Goal: Transaction & Acquisition: Purchase product/service

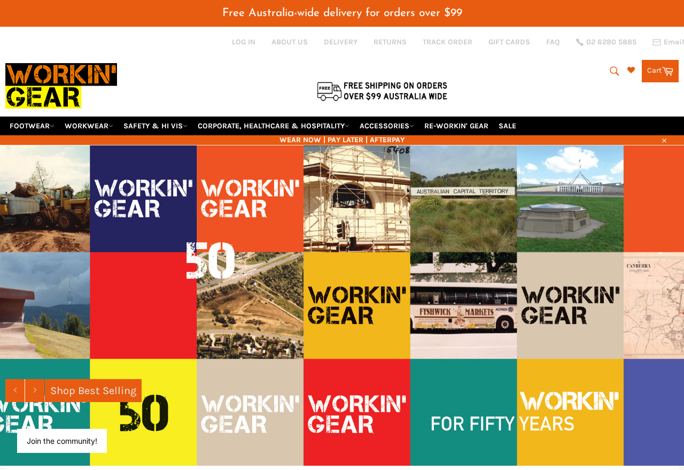
click at [36, 116] on link "FOOTWEAR" at bounding box center [31, 125] width 53 height 19
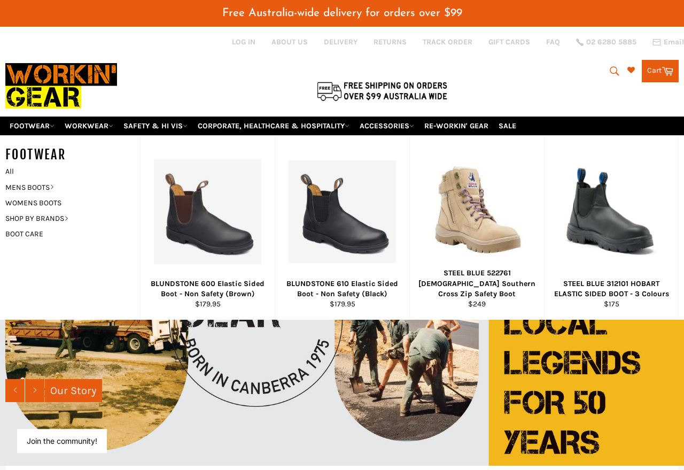
scroll to position [5, 0]
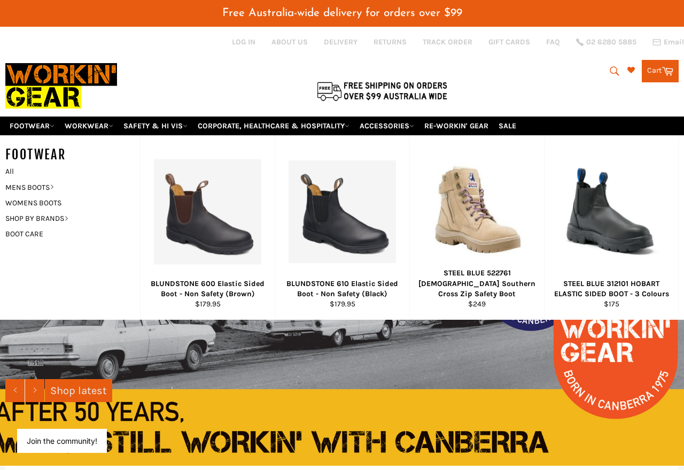
click at [19, 164] on link "All" at bounding box center [70, 171] width 140 height 15
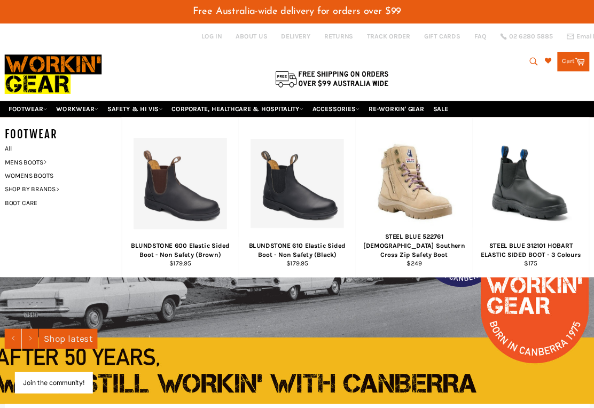
scroll to position [34, 45]
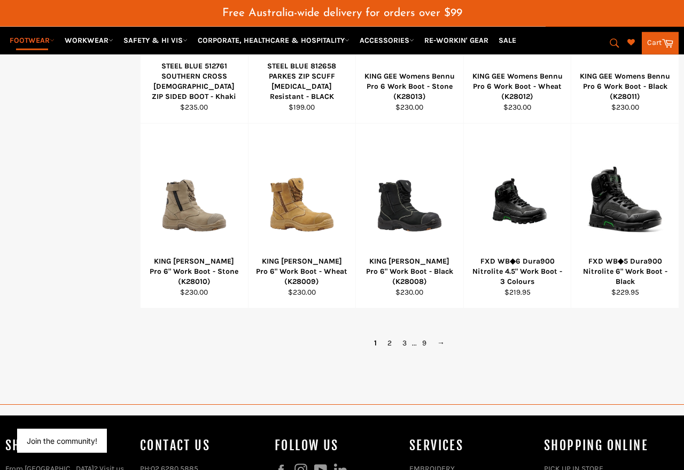
scroll to position [740, 0]
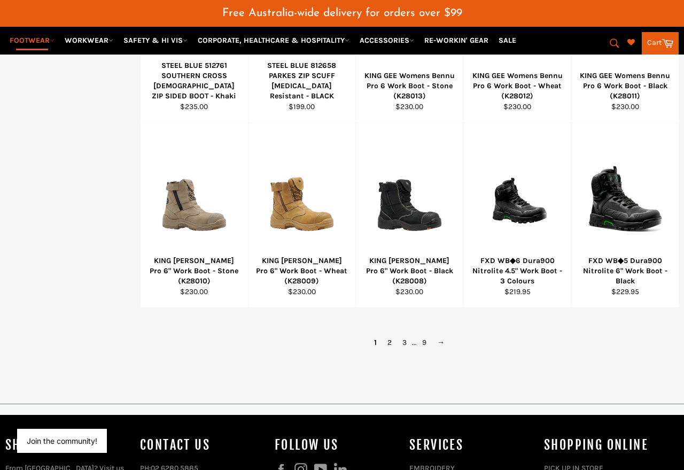
click at [394, 335] on link "2" at bounding box center [389, 342] width 15 height 15
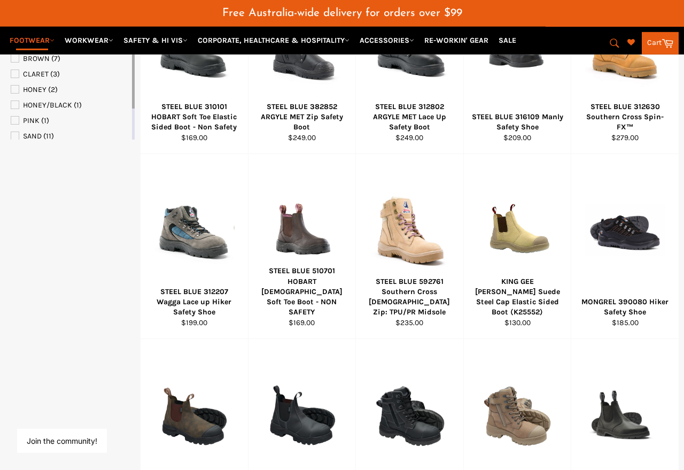
scroll to position [526, 0]
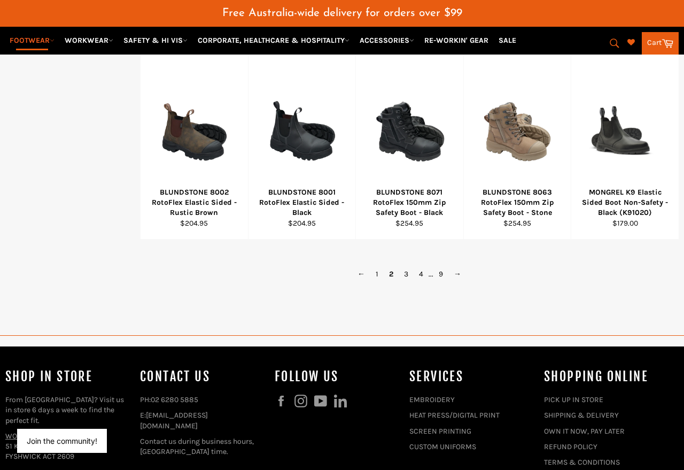
click at [409, 266] on link "3" at bounding box center [406, 273] width 15 height 15
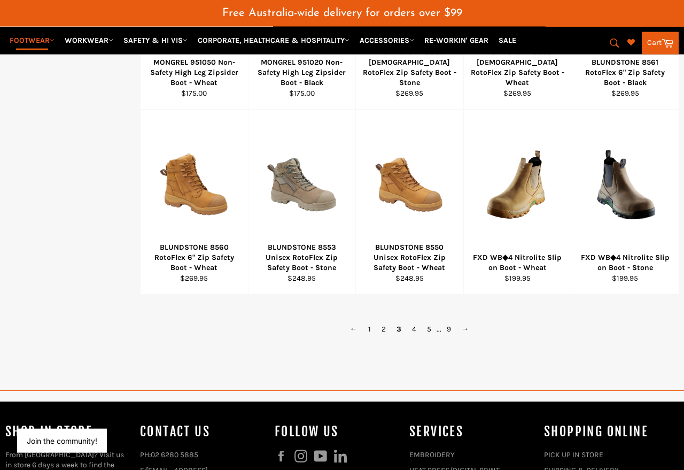
scroll to position [755, 0]
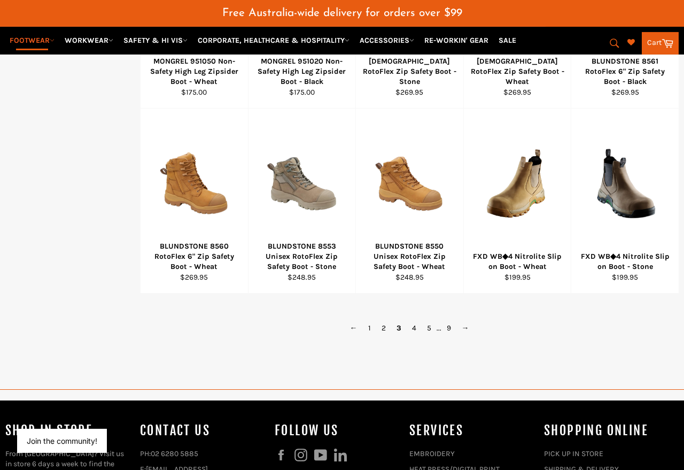
click at [420, 320] on link "4" at bounding box center [414, 327] width 15 height 15
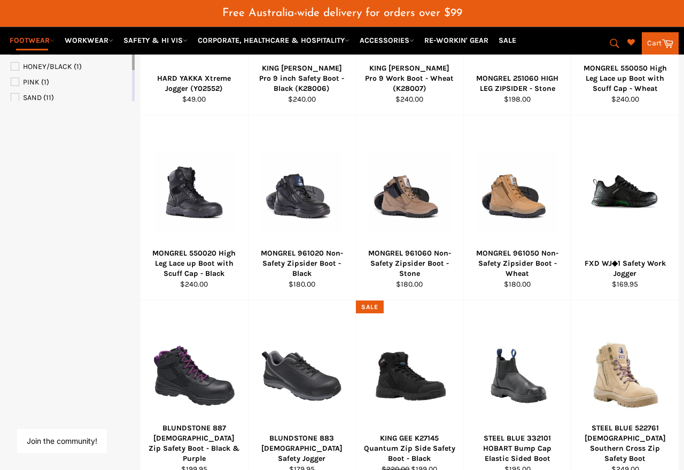
scroll to position [563, 0]
click at [594, 182] on div at bounding box center [625, 192] width 81 height 126
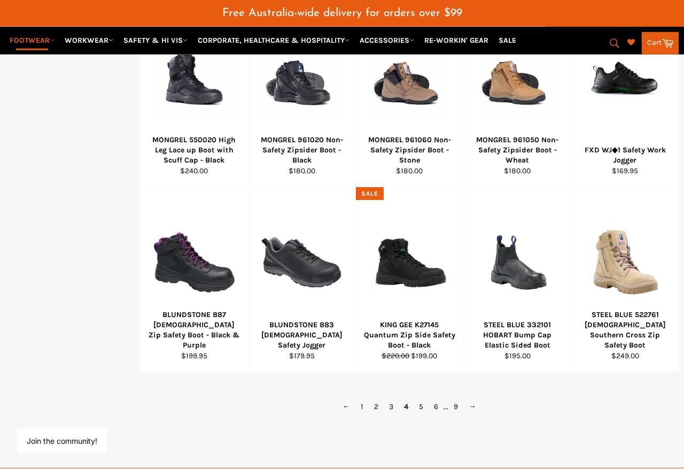
scroll to position [687, 0]
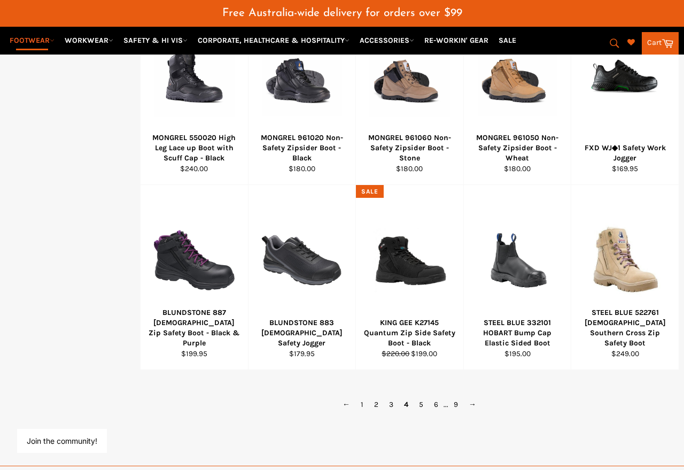
click at [427, 396] on link "5" at bounding box center [421, 403] width 15 height 15
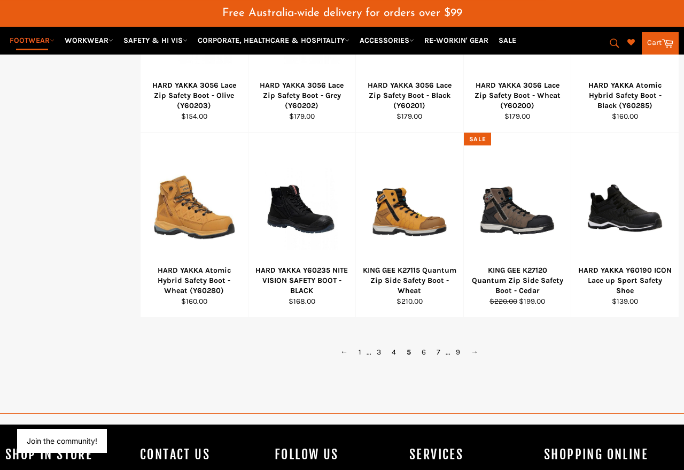
scroll to position [740, 0]
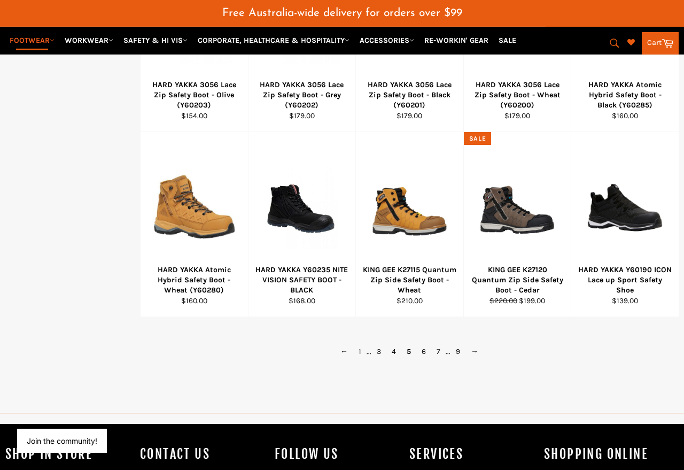
click at [428, 344] on link "6" at bounding box center [423, 351] width 15 height 15
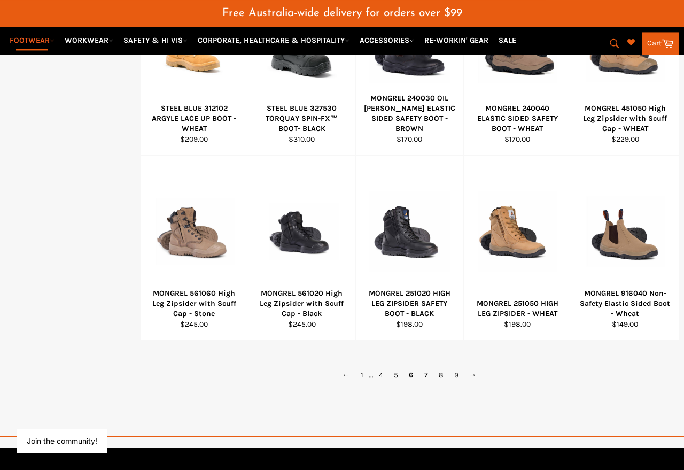
scroll to position [721, 0]
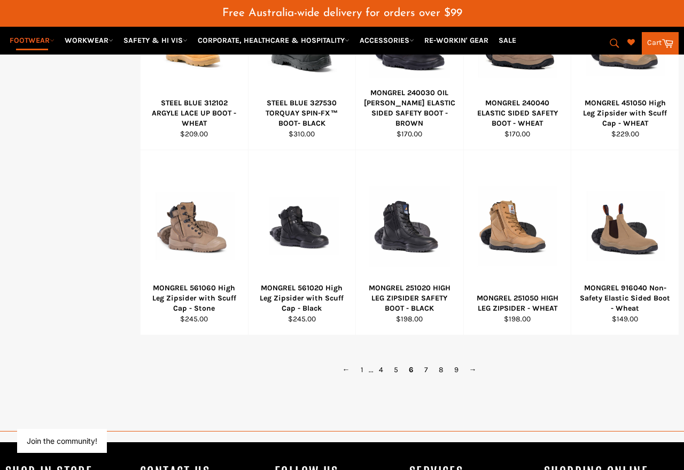
click at [429, 362] on link "7" at bounding box center [426, 369] width 14 height 15
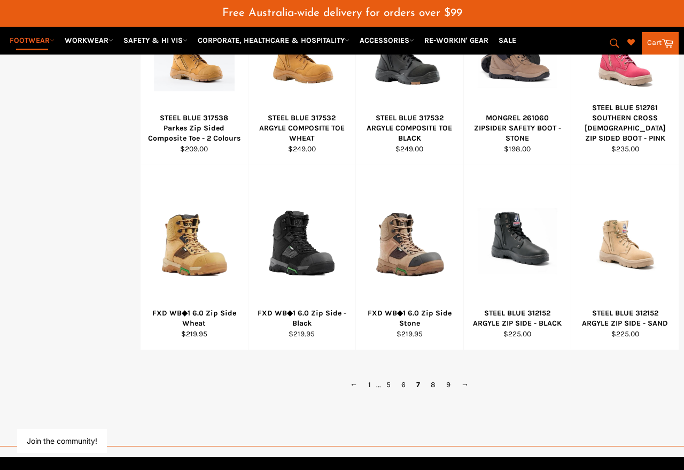
scroll to position [714, 0]
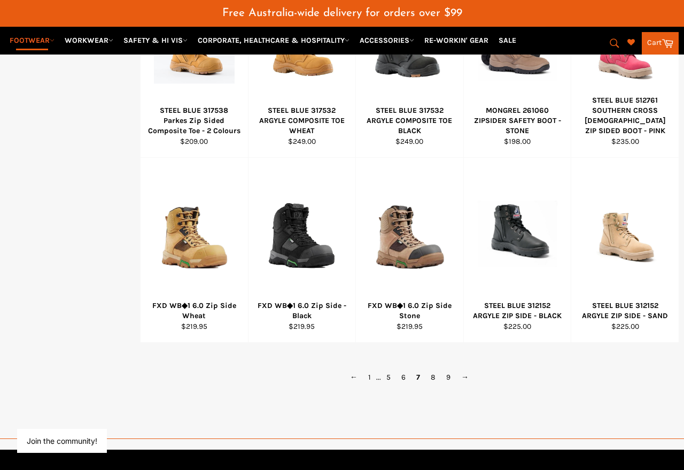
click at [437, 369] on link "8" at bounding box center [432, 376] width 15 height 15
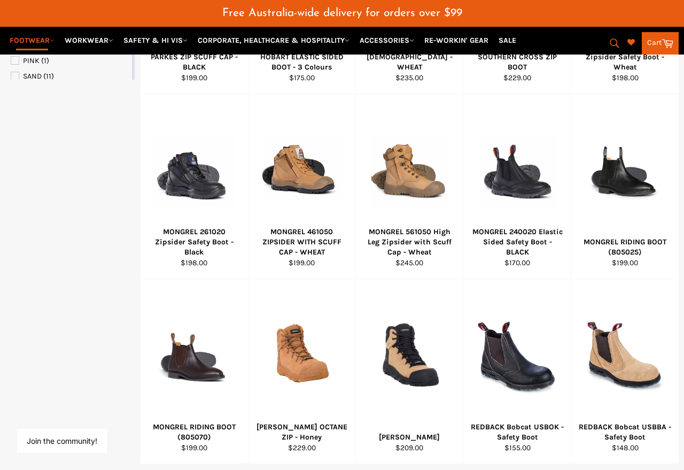
scroll to position [588, 0]
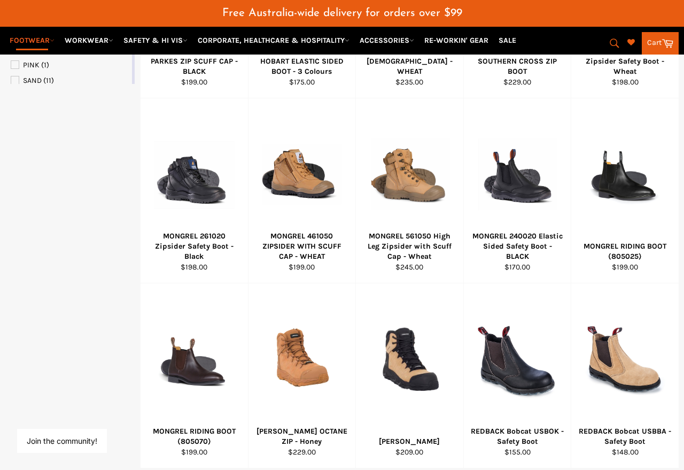
click at [186, 177] on div at bounding box center [194, 175] width 81 height 126
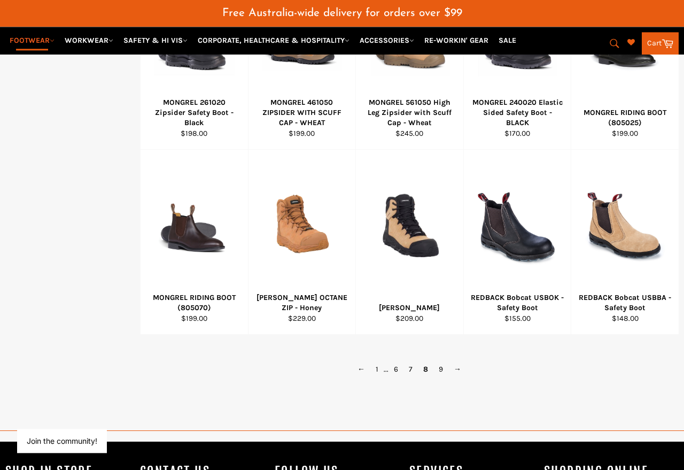
scroll to position [722, 0]
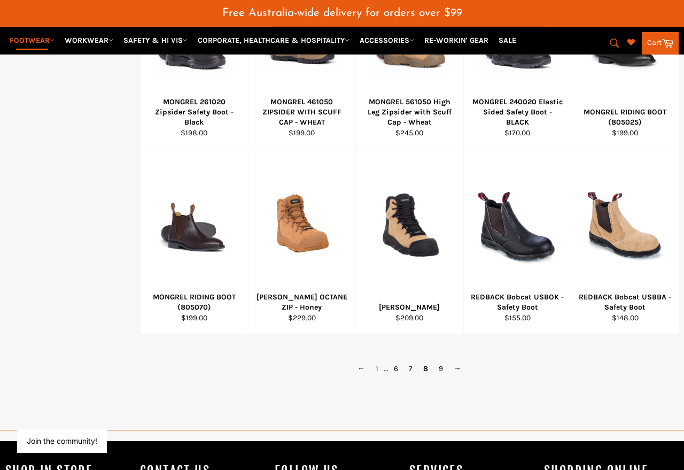
click at [376, 361] on link "1" at bounding box center [376, 368] width 13 height 15
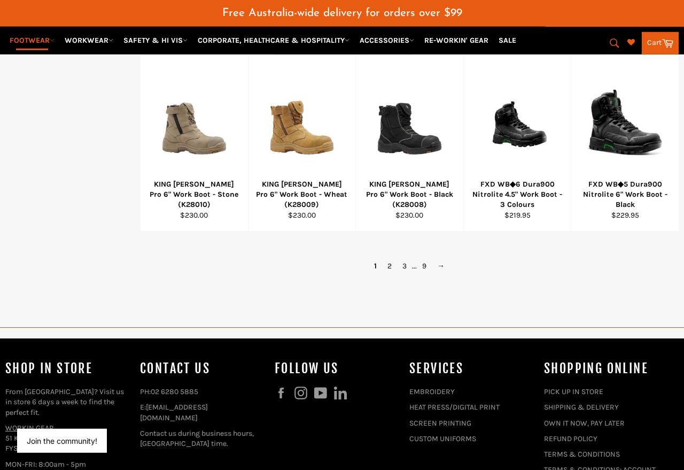
scroll to position [826, 0]
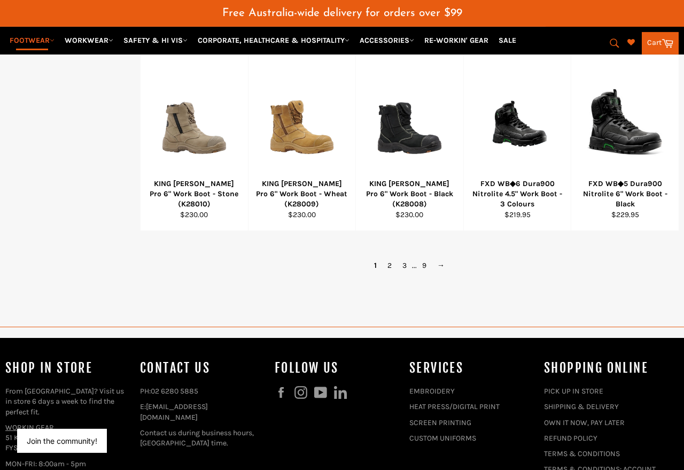
click at [388, 258] on link "2" at bounding box center [389, 265] width 15 height 15
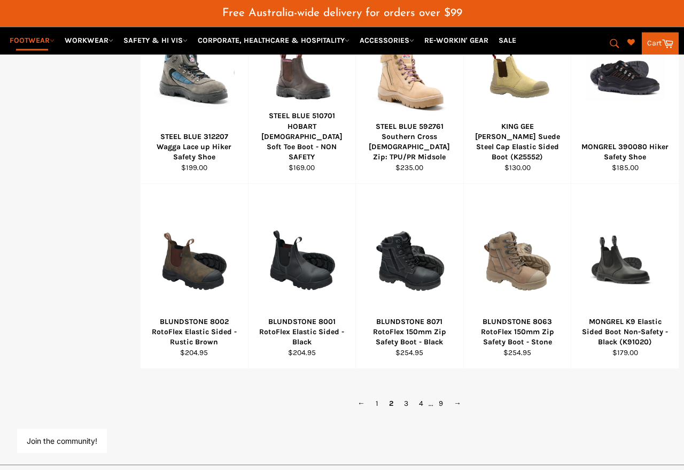
scroll to position [692, 0]
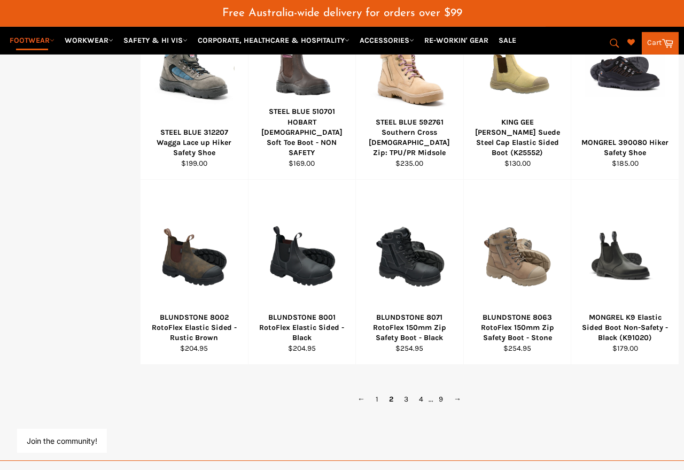
click at [411, 391] on link "3" at bounding box center [406, 398] width 15 height 15
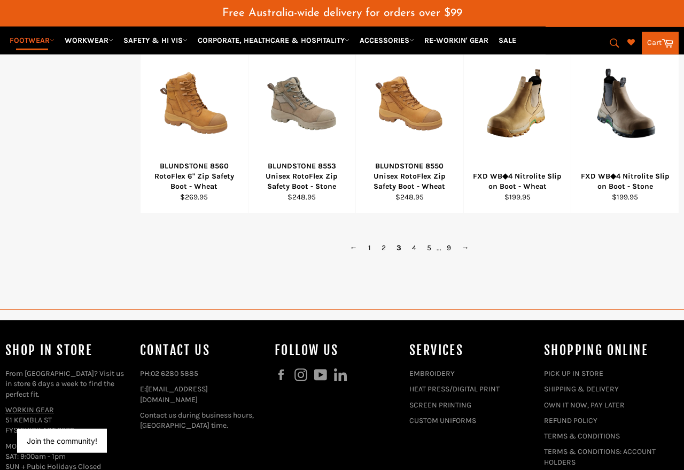
scroll to position [812, 0]
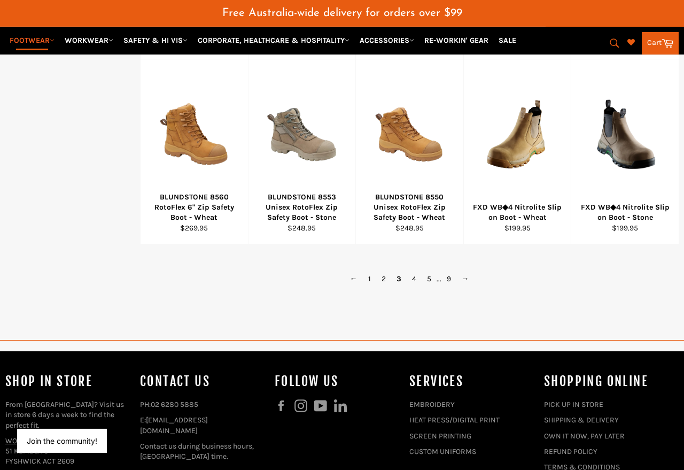
click at [414, 271] on link "4" at bounding box center [414, 278] width 15 height 15
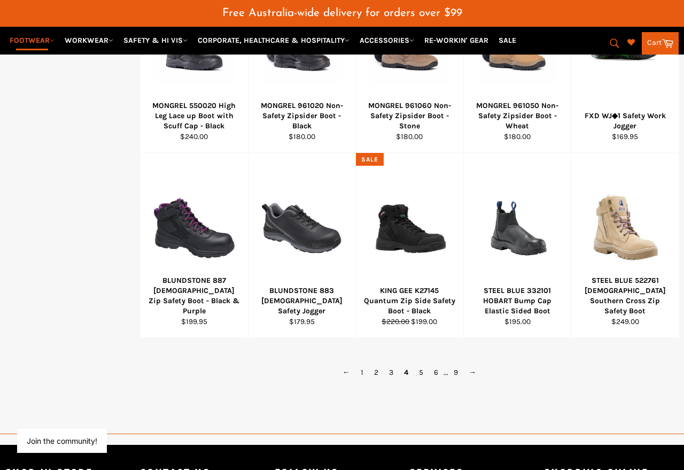
scroll to position [719, 0]
click at [429, 364] on link "5" at bounding box center [421, 371] width 15 height 15
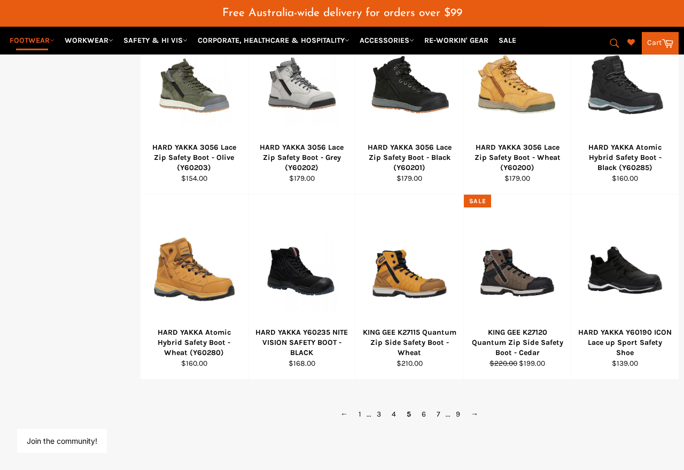
scroll to position [673, 0]
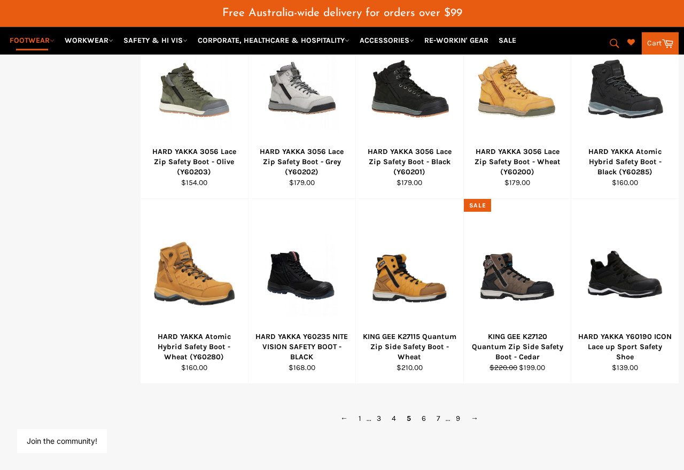
click at [594, 267] on div at bounding box center [625, 275] width 81 height 126
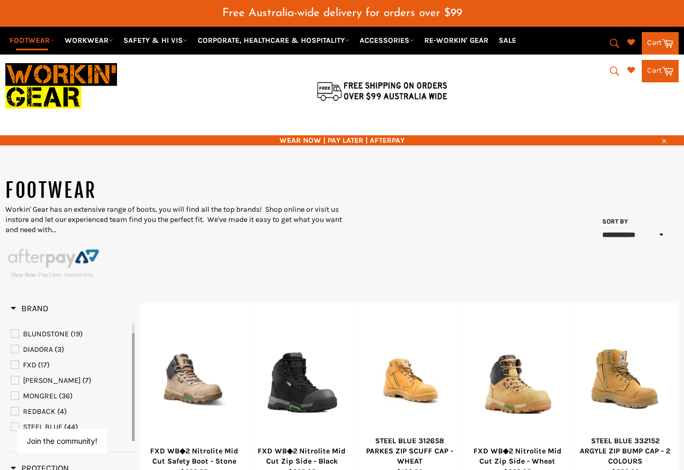
scroll to position [663, 0]
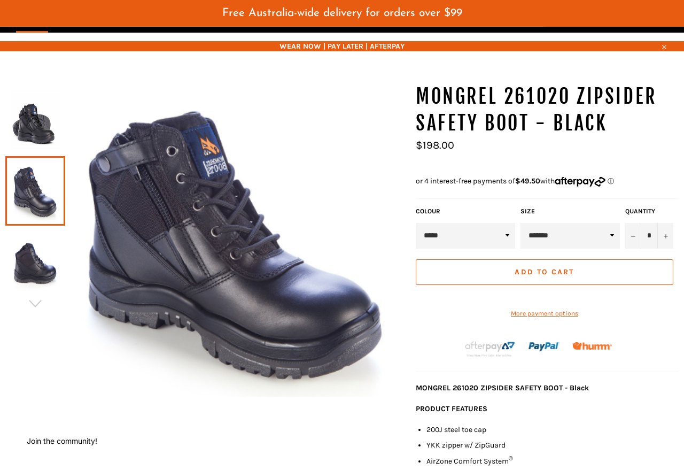
scroll to position [109, 0]
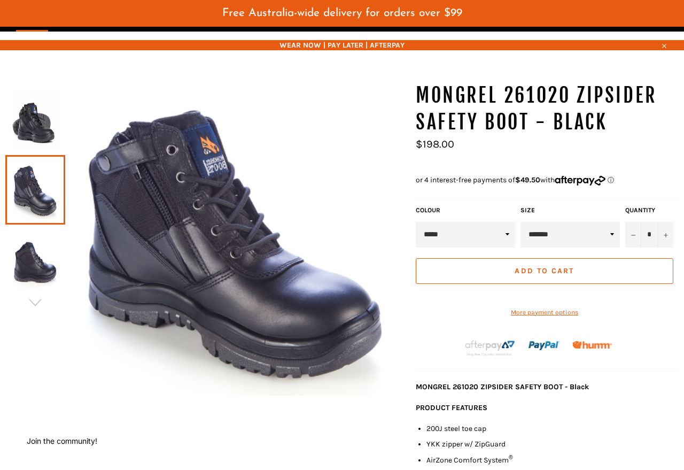
click at [26, 112] on img at bounding box center [35, 118] width 49 height 59
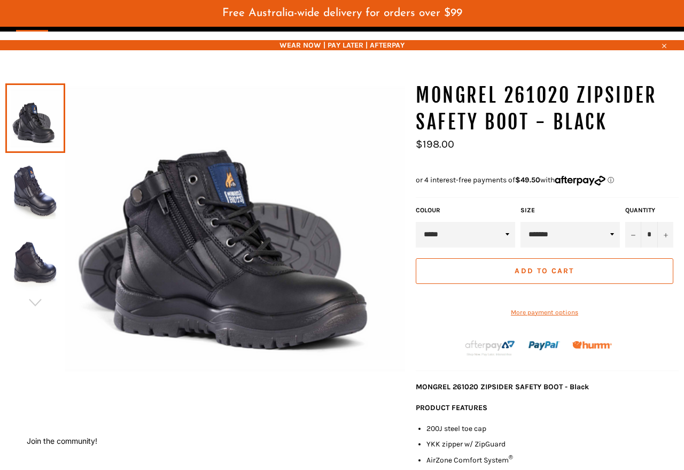
click at [40, 250] on img at bounding box center [35, 261] width 49 height 59
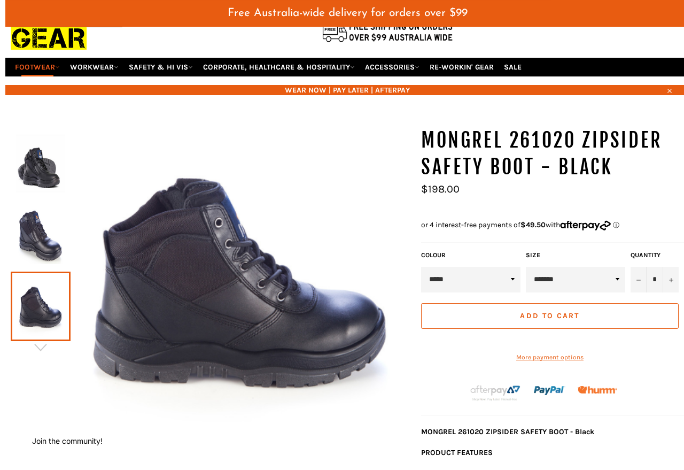
scroll to position [0, 0]
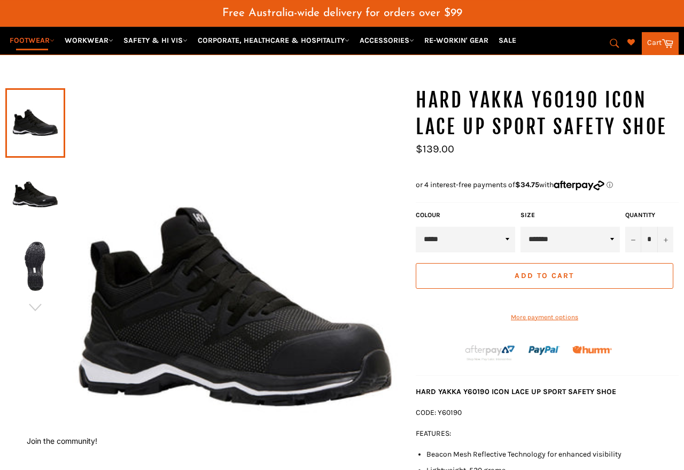
scroll to position [100, 0]
